Goal: Communication & Community: Answer question/provide support

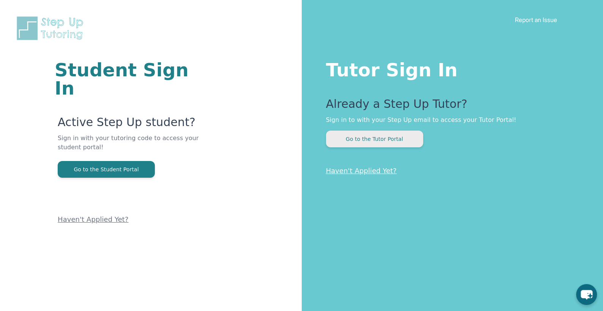
click at [362, 146] on button "Go to the Tutor Portal" at bounding box center [374, 138] width 97 height 17
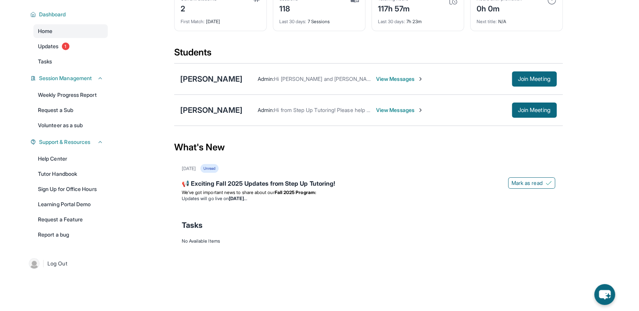
scroll to position [50, 0]
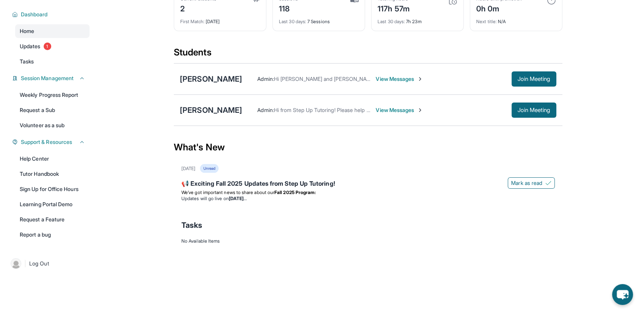
click at [383, 114] on span "View Messages" at bounding box center [398, 110] width 47 height 8
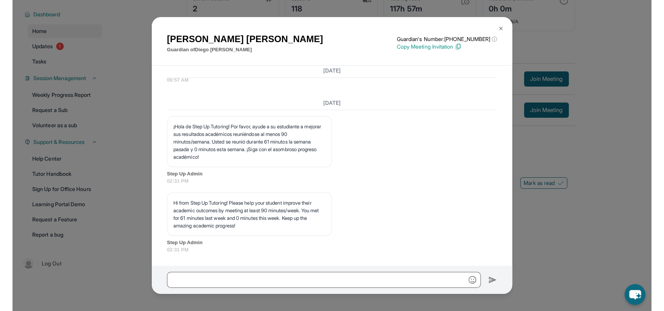
scroll to position [4810, 0]
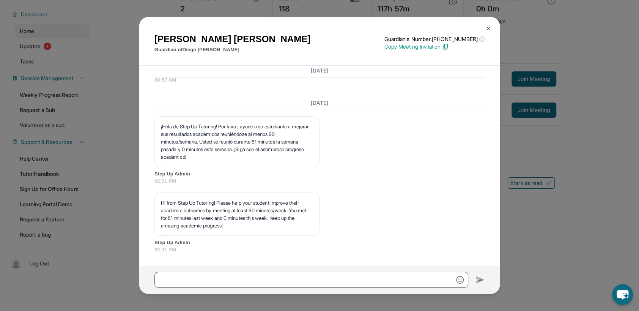
click at [487, 27] on img at bounding box center [488, 28] width 6 height 6
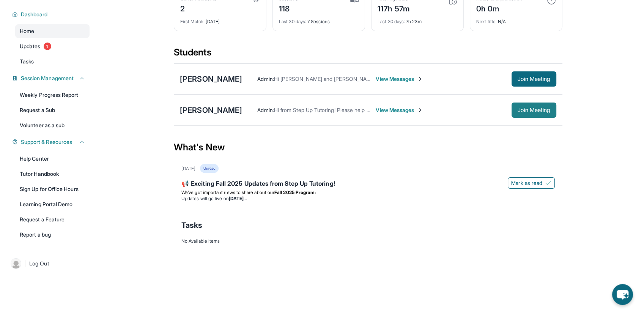
click at [531, 112] on span "Join Meeting" at bounding box center [533, 110] width 33 height 5
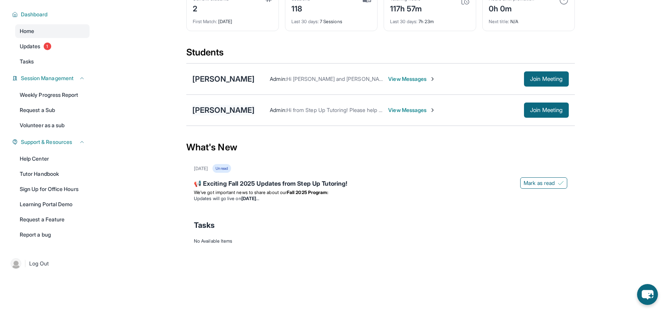
click at [214, 114] on div "[PERSON_NAME]" at bounding box center [223, 110] width 62 height 11
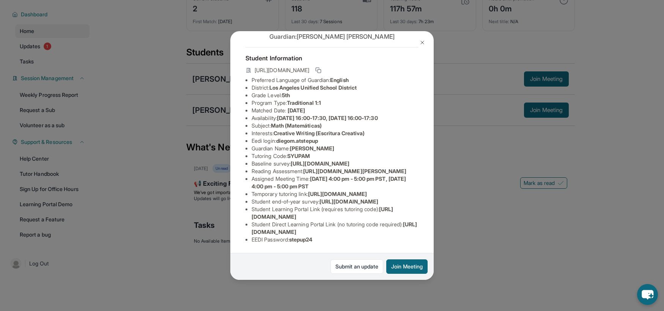
scroll to position [58, 0]
drag, startPoint x: 325, startPoint y: 110, endPoint x: 279, endPoint y: 110, distance: 46.3
click at [279, 137] on li "Eedi login : [PERSON_NAME].atstepup" at bounding box center [334, 141] width 167 height 8
copy span "diegom.atstepup"
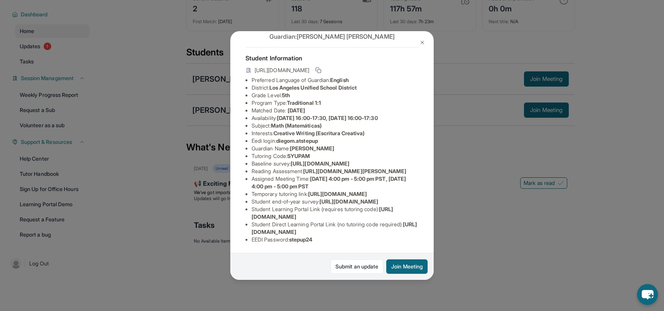
click at [160, 192] on div "[PERSON_NAME] Guardian: [PERSON_NAME] Student Information [URL][DOMAIN_NAME] Pr…" at bounding box center [332, 155] width 664 height 311
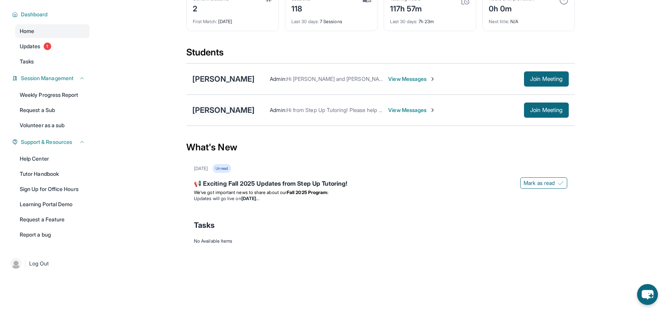
click at [218, 115] on div "[PERSON_NAME]" at bounding box center [223, 110] width 62 height 11
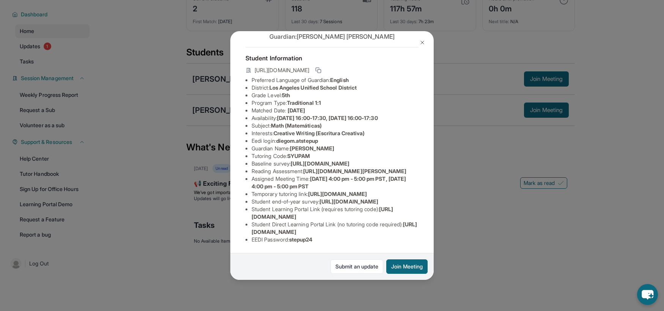
scroll to position [108, 1]
click at [485, 250] on div "[PERSON_NAME] Guardian: [PERSON_NAME] Student Information [URL][DOMAIN_NAME] Pr…" at bounding box center [332, 155] width 664 height 311
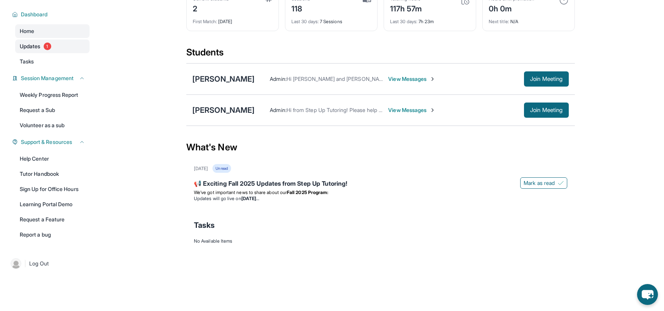
click at [50, 47] on link "Updates 1" at bounding box center [52, 46] width 74 height 14
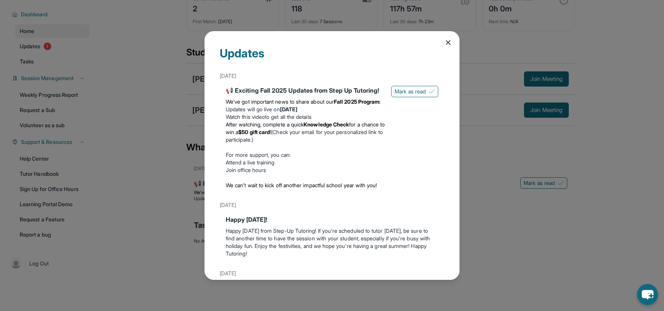
click at [149, 207] on div "Updates [DATE] 📢 Exciting Fall 2025 Updates from Step Up Tutoring! We’ve got im…" at bounding box center [332, 155] width 664 height 311
